Goal: Understand process/instructions

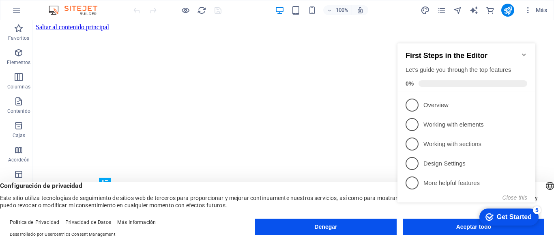
click div "checkmark Get Started 5 First Steps in the Editor Let's guide you through the t…"
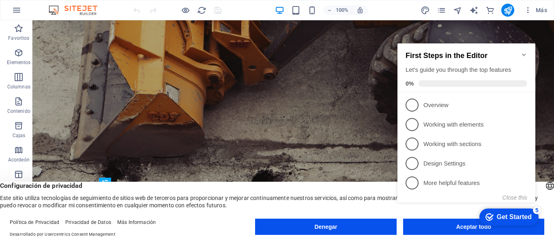
click div "checkmark Get Started 5 First Steps in the Editor Let's guide you through the t…"
click at [526, 51] on icon "Minimize checklist" at bounding box center [523, 54] width 6 height 6
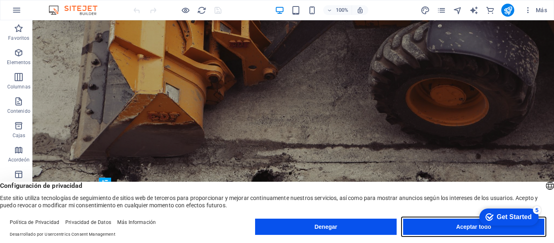
click at [446, 226] on button "Aceptar todo" at bounding box center [473, 226] width 141 height 16
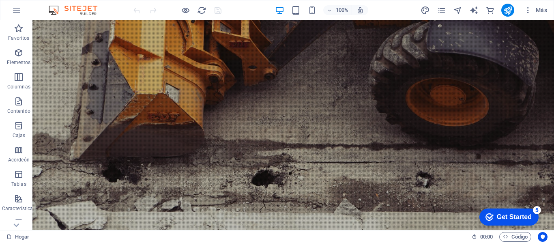
click at [504, 217] on div "Get Started" at bounding box center [514, 216] width 35 height 7
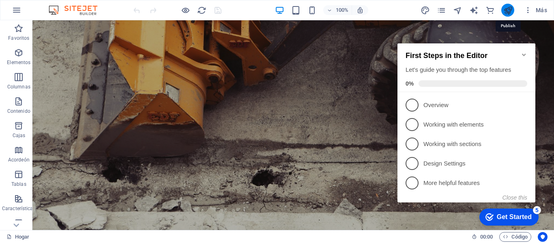
click at [510, 11] on icon "publicar" at bounding box center [507, 10] width 9 height 9
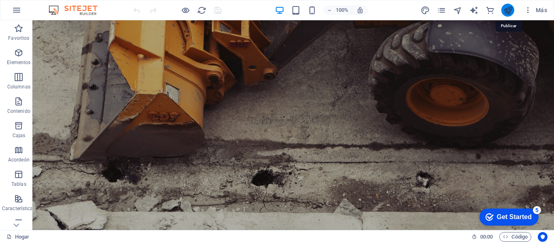
click at [510, 11] on icon "publicar" at bounding box center [507, 10] width 9 height 9
